Goal: Navigation & Orientation: Find specific page/section

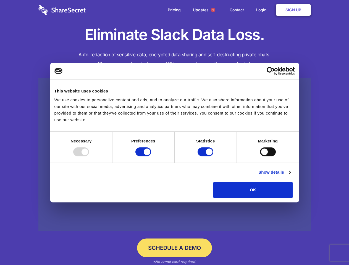
click at [89, 156] on div at bounding box center [81, 152] width 16 height 9
click at [151, 156] on input "Preferences" at bounding box center [143, 152] width 16 height 9
checkbox input "false"
click at [206, 156] on input "Statistics" at bounding box center [206, 152] width 16 height 9
checkbox input "false"
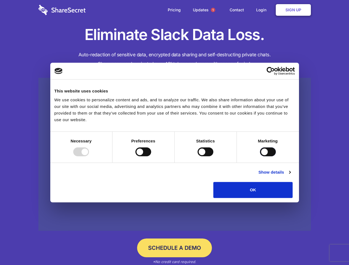
click at [260, 156] on input "Marketing" at bounding box center [268, 152] width 16 height 9
checkbox input "true"
click at [290, 176] on link "Show details" at bounding box center [274, 172] width 32 height 7
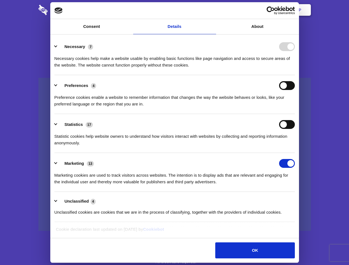
click at [295, 75] on li "Necessary 7 Necessary cookies help make a website usable by enabling basic func…" at bounding box center [174, 55] width 240 height 39
click at [213, 10] on span "1" at bounding box center [213, 10] width 4 height 4
